Goal: Task Accomplishment & Management: Use online tool/utility

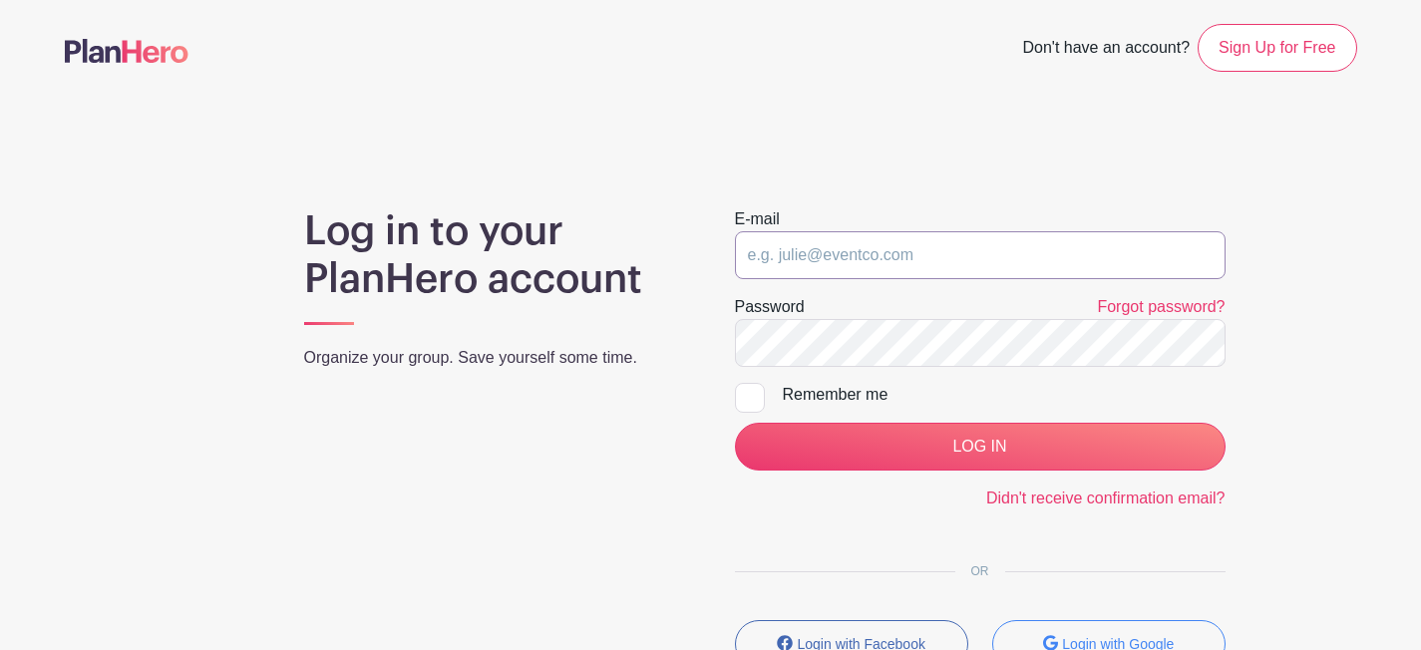
click at [822, 259] on input "email" at bounding box center [980, 255] width 491 height 48
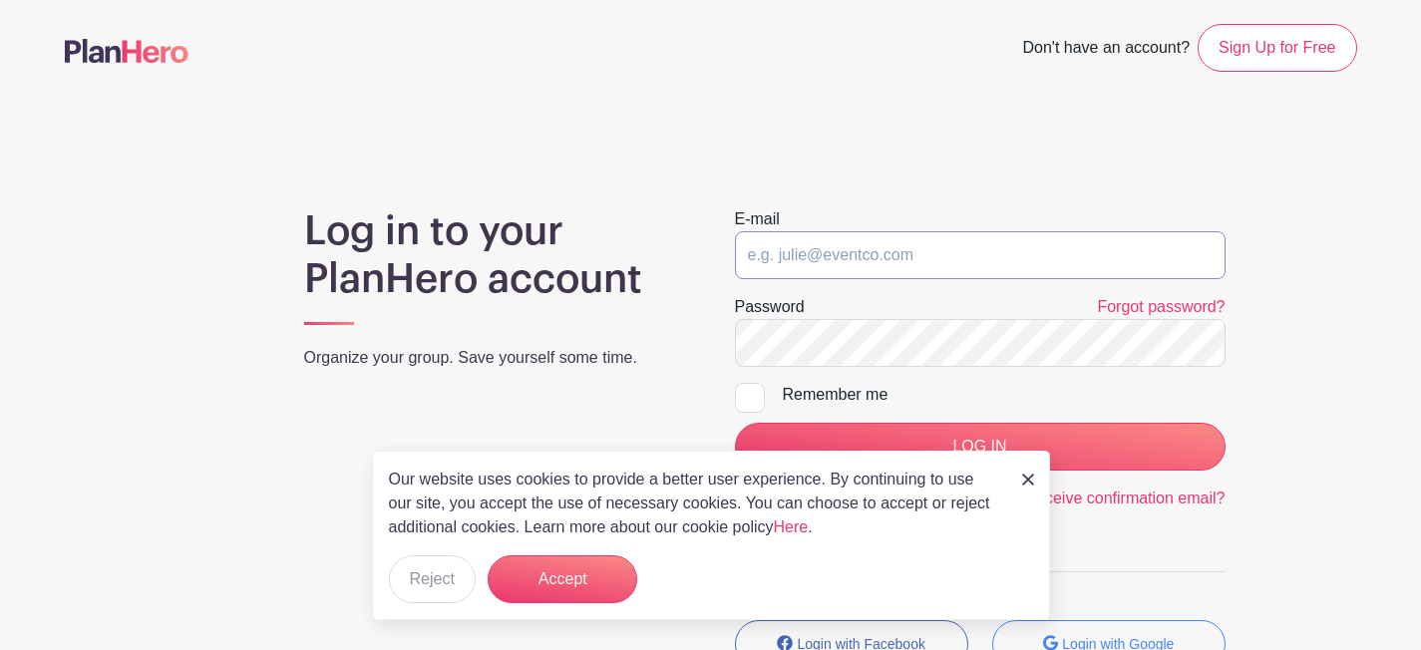
type input "tylermoore@centenarychurch.com"
click at [1023, 473] on link at bounding box center [1028, 479] width 12 height 24
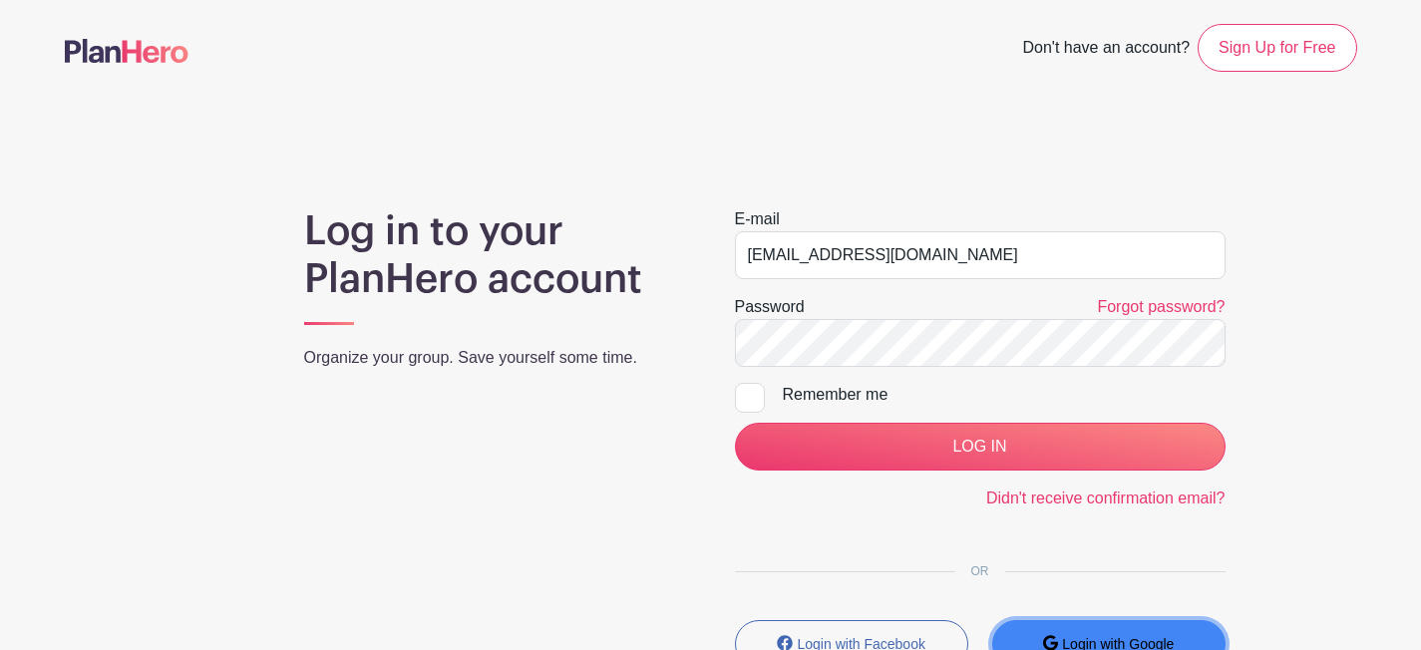
click at [1077, 639] on small "Login with Google" at bounding box center [1118, 644] width 112 height 16
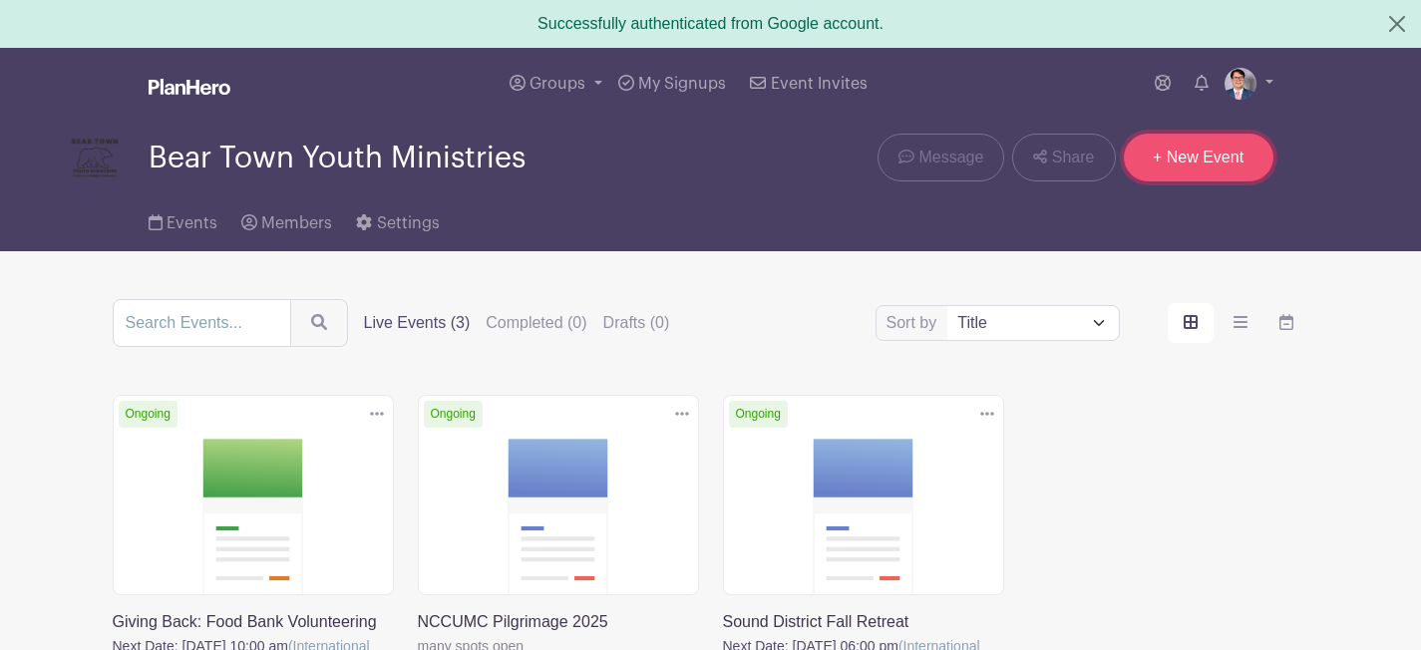
click at [1228, 161] on link "+ New Event" at bounding box center [1199, 158] width 150 height 48
